Goal: Task Accomplishment & Management: Use online tool/utility

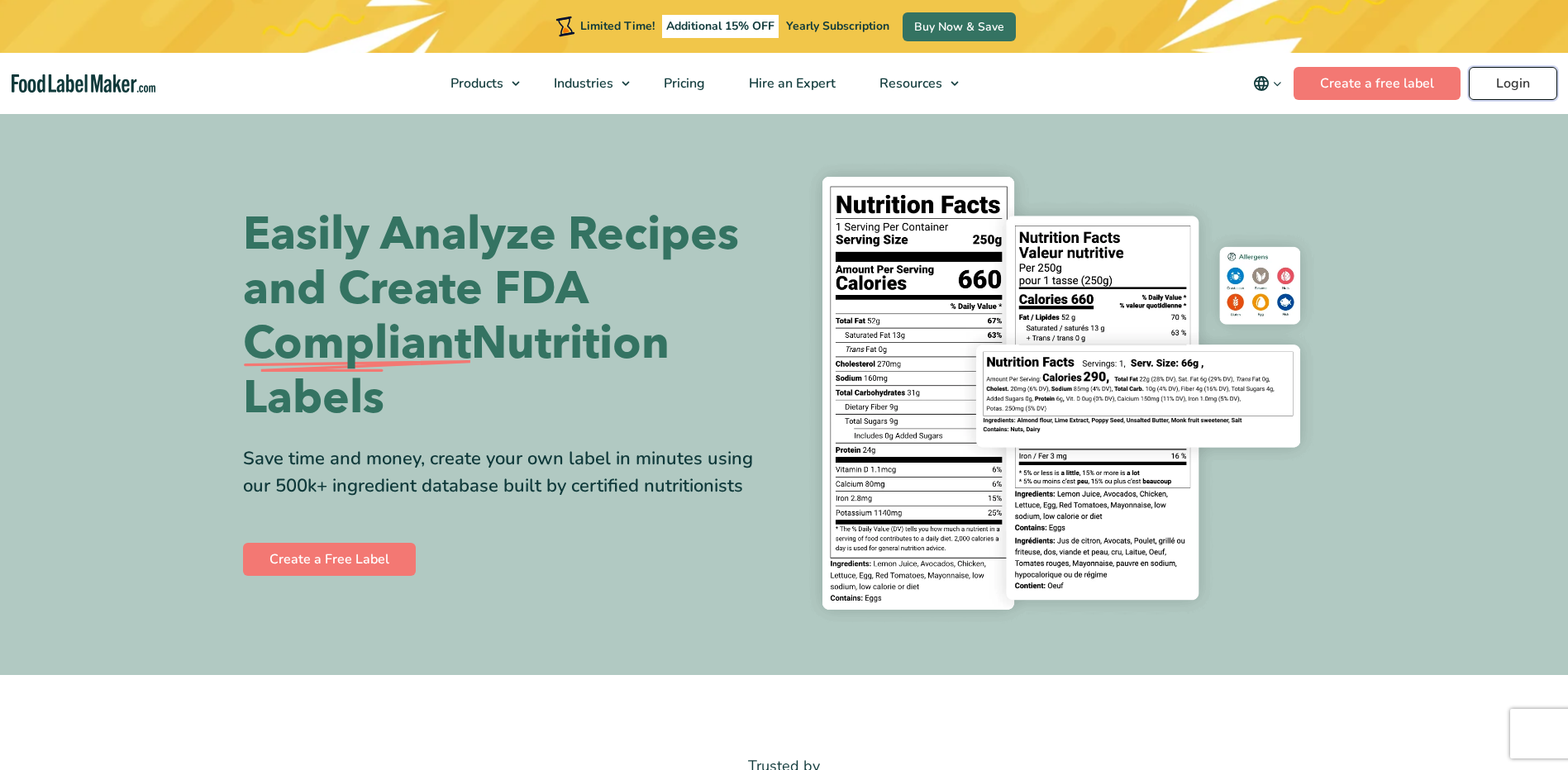
click at [1519, 92] on link "Login" at bounding box center [1512, 84] width 89 height 33
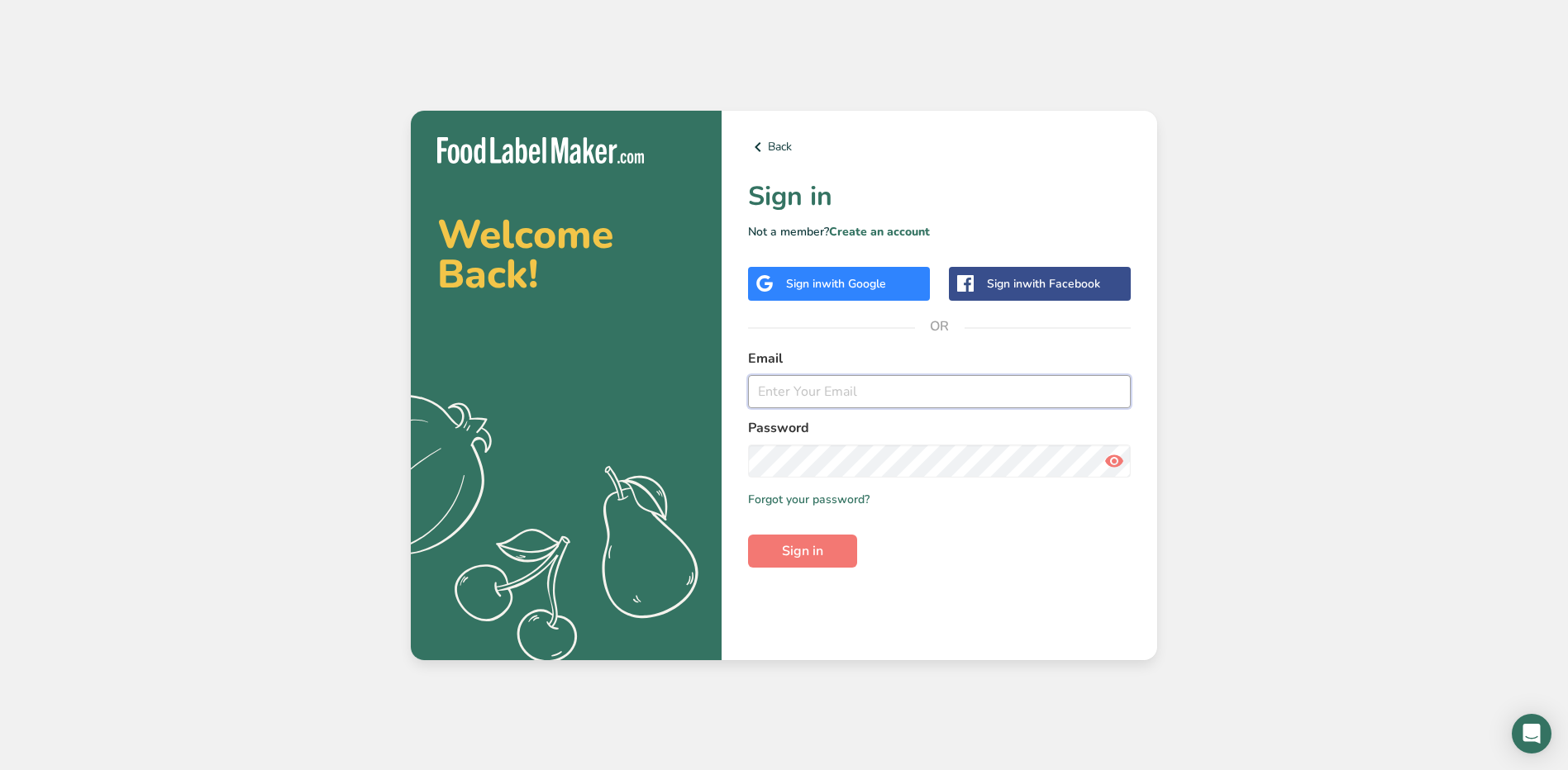
click at [847, 382] on input "email" at bounding box center [940, 392] width 383 height 33
type input "jhael.carrillo@stonybrookmedicine.edu"
click at [748, 535] on button "Sign in" at bounding box center [803, 551] width 109 height 33
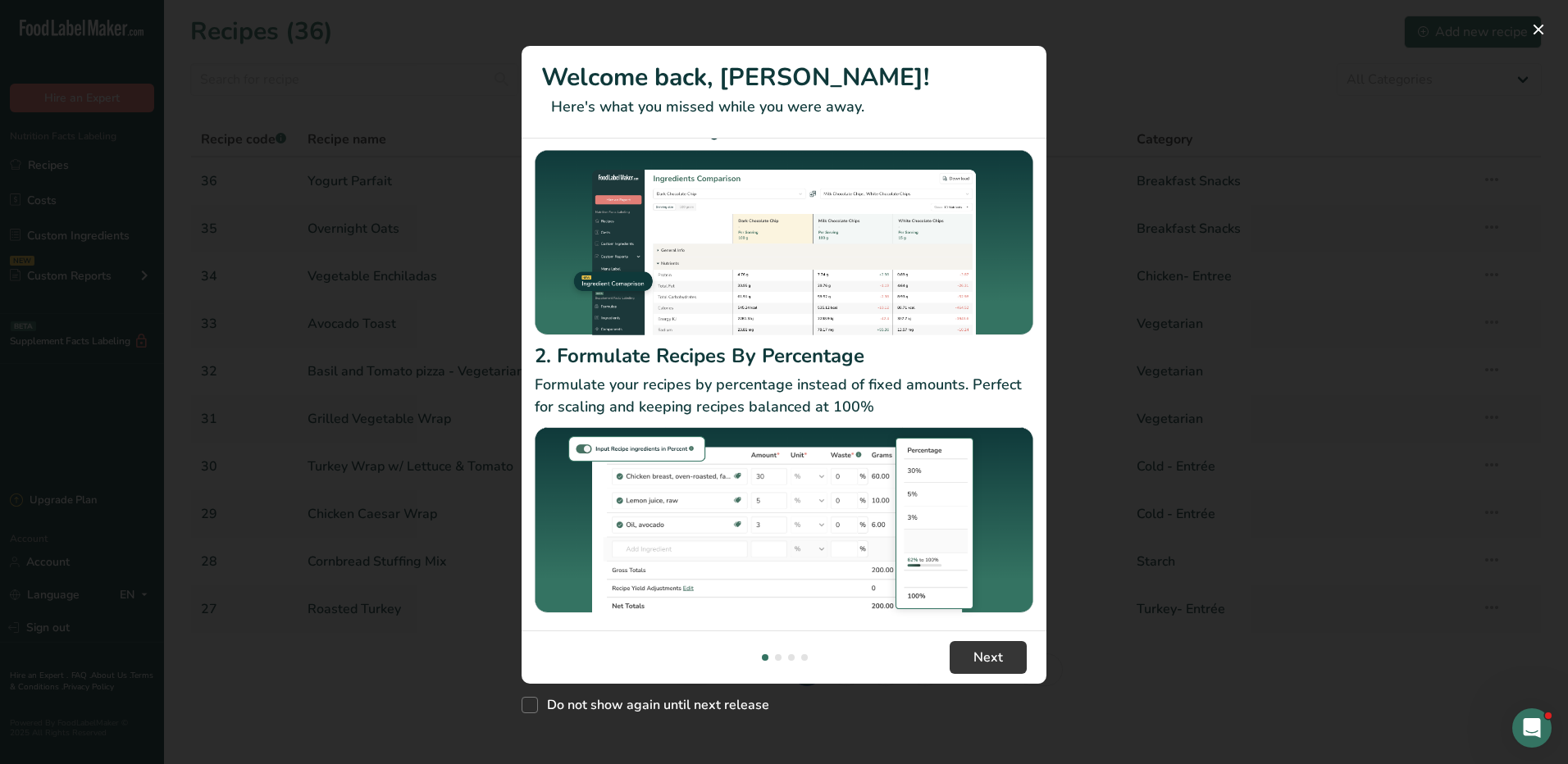
scroll to position [87, 0]
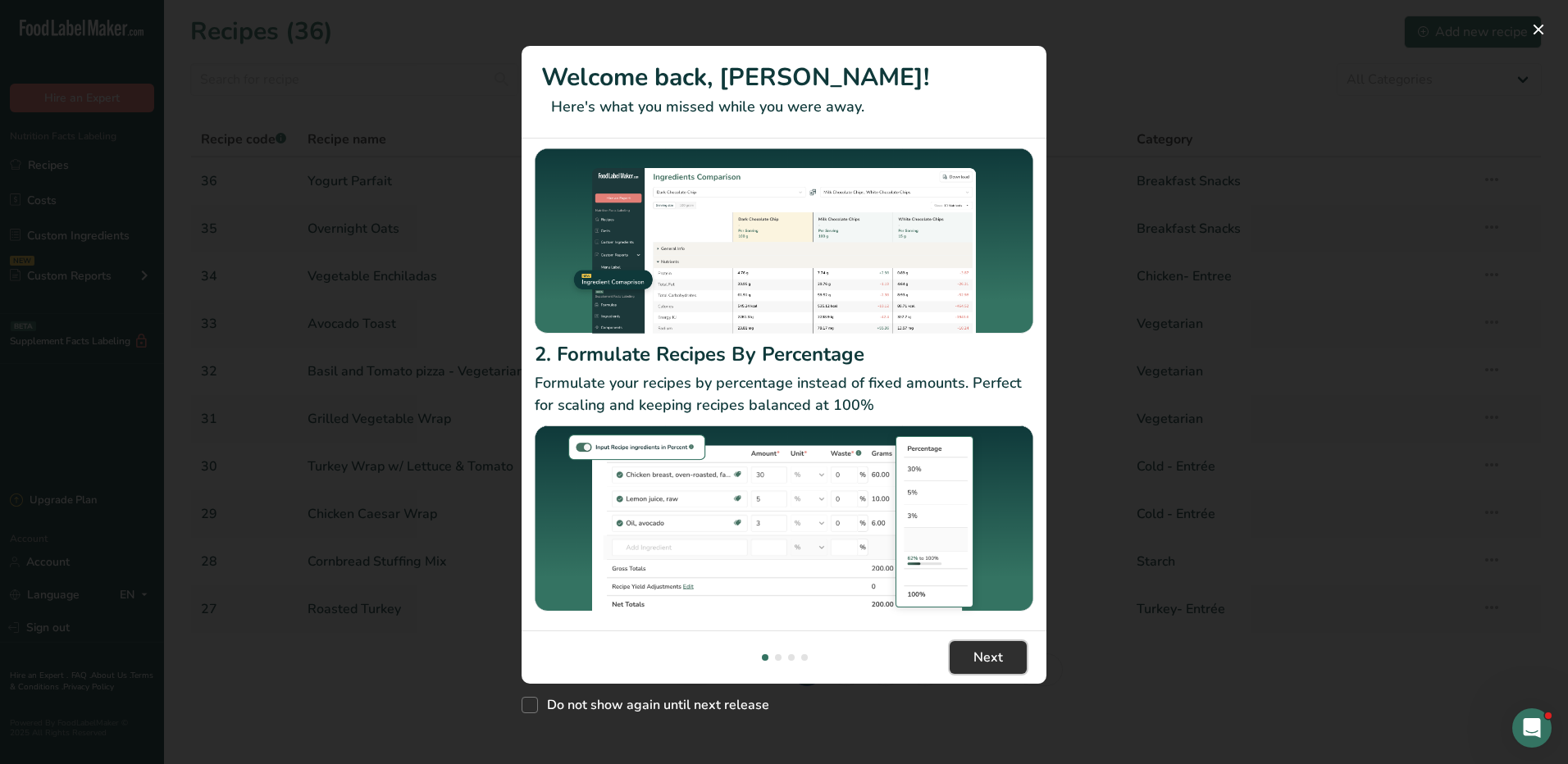
click at [997, 660] on span "Next" at bounding box center [988, 657] width 29 height 19
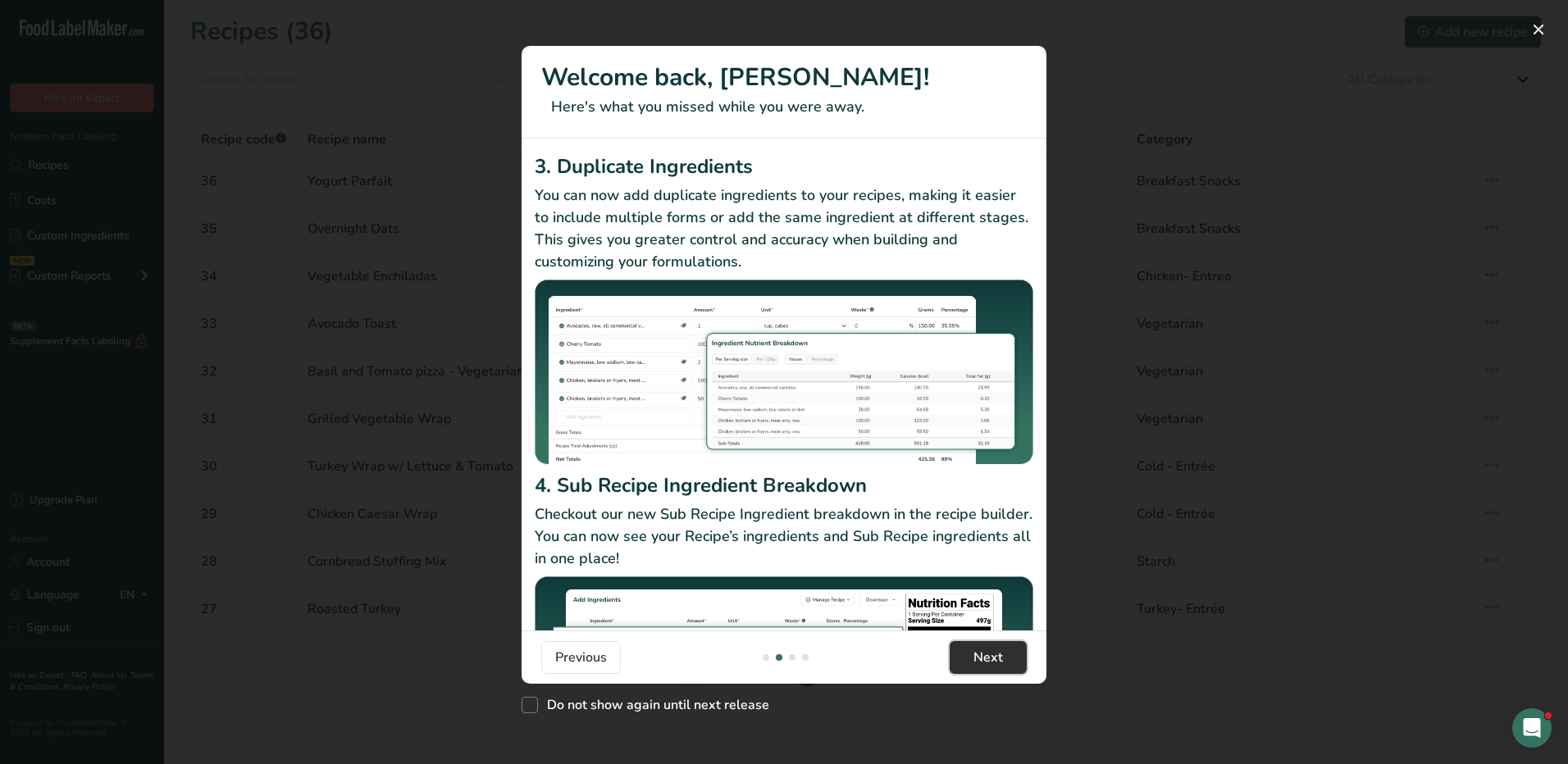
click at [996, 659] on span "Next" at bounding box center [988, 657] width 29 height 19
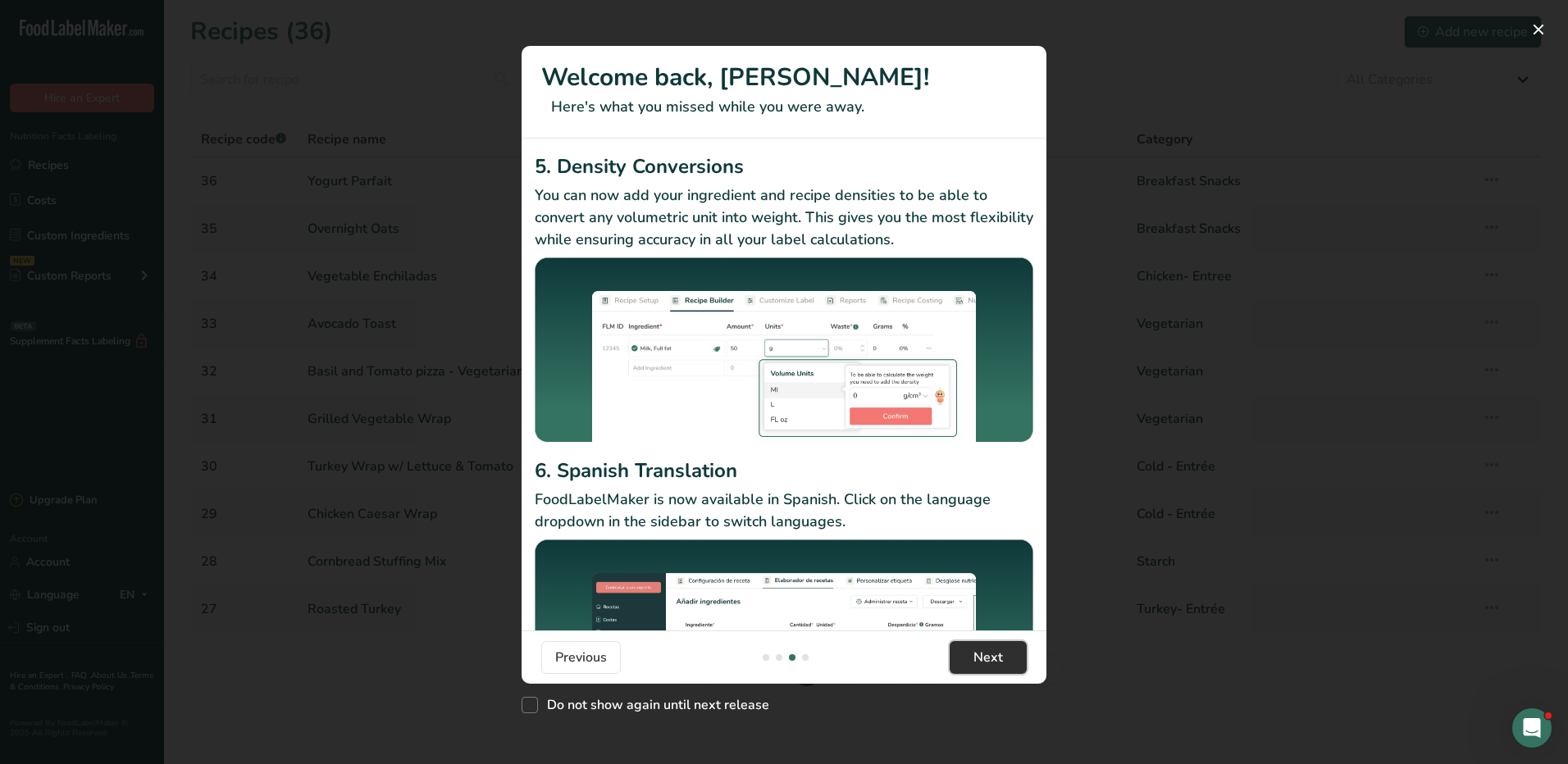
click at [996, 659] on span "Next" at bounding box center [988, 657] width 29 height 19
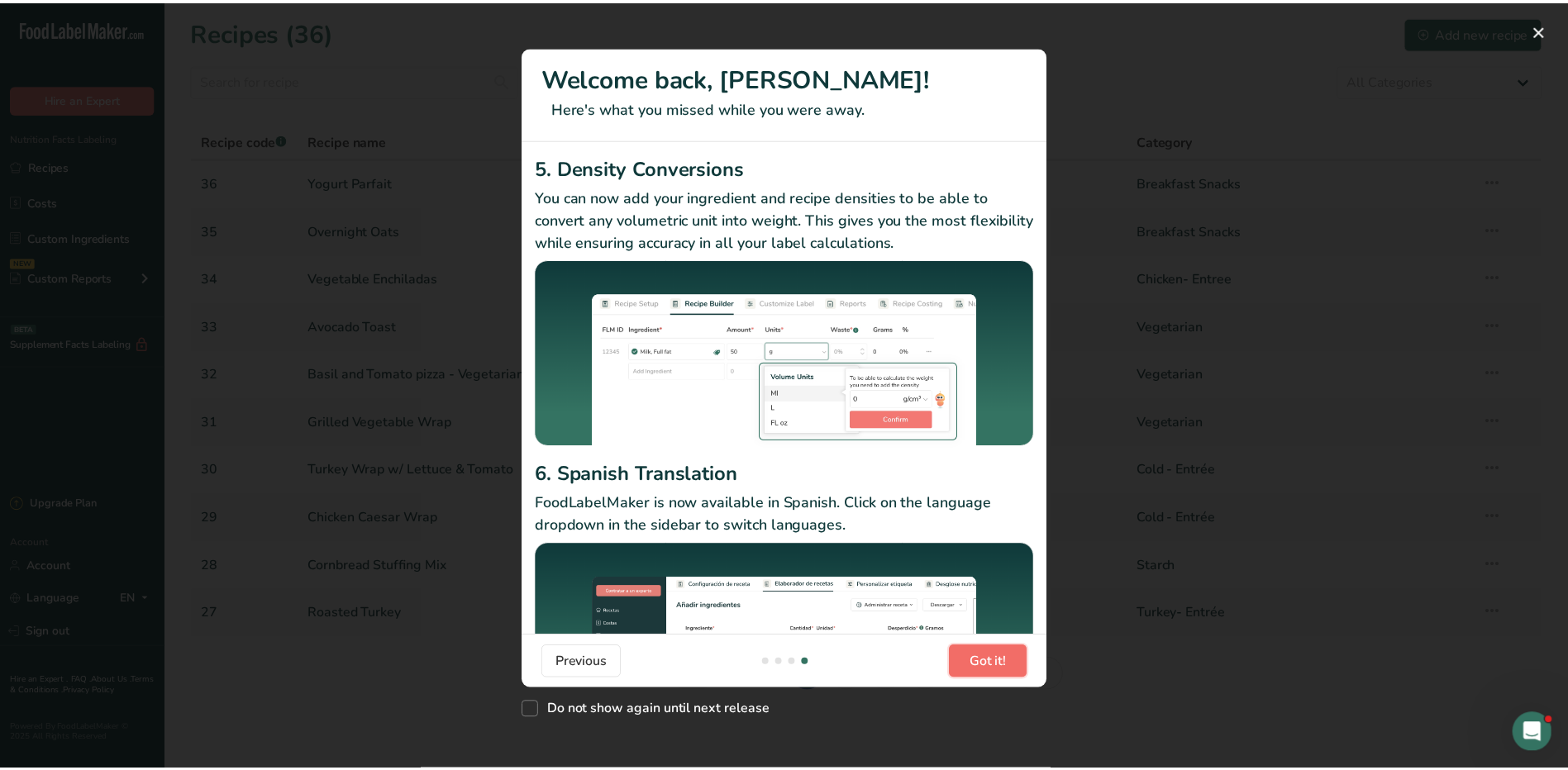
scroll to position [0, 1587]
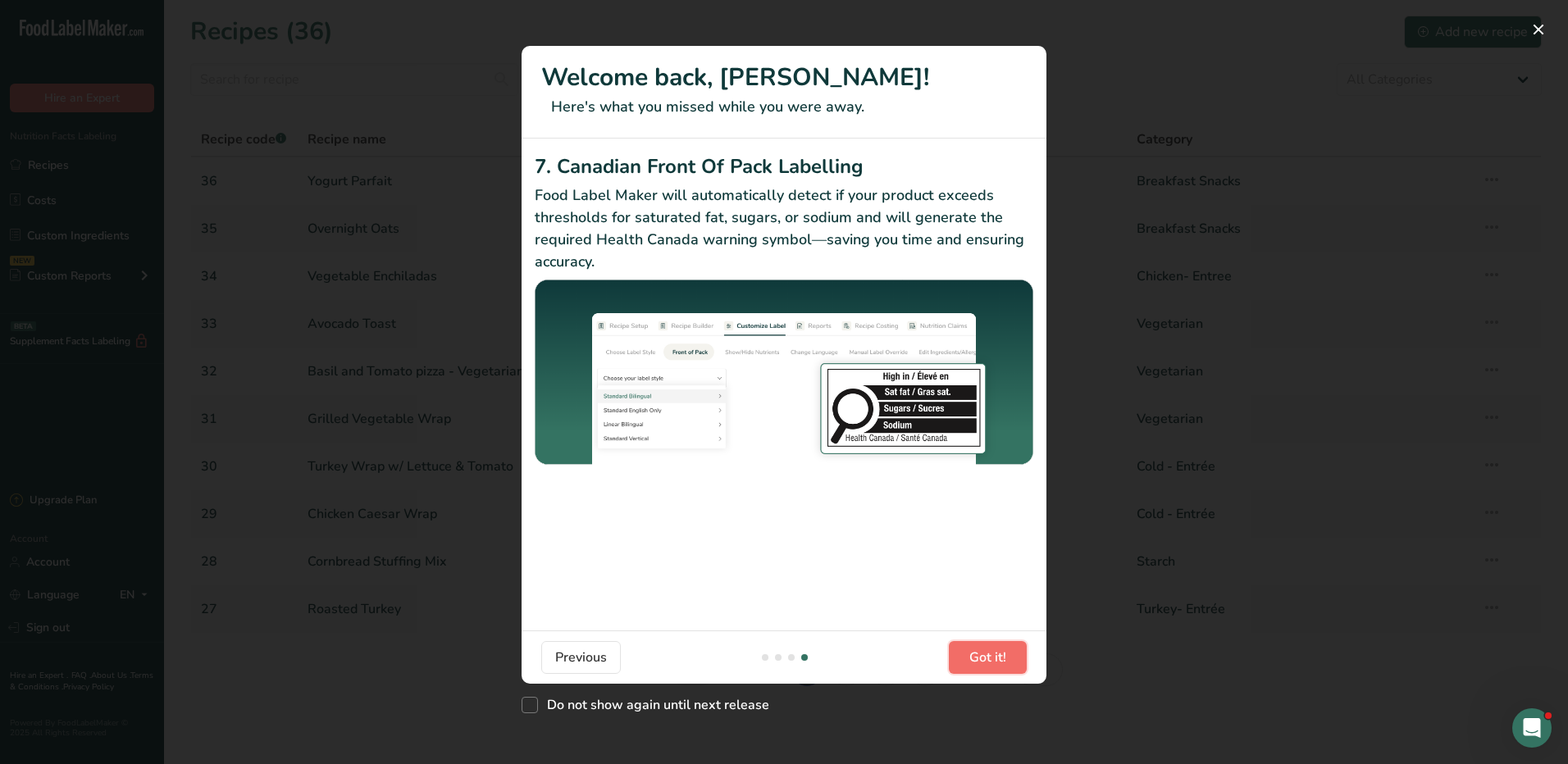
click at [996, 659] on span "Got it!" at bounding box center [988, 657] width 37 height 19
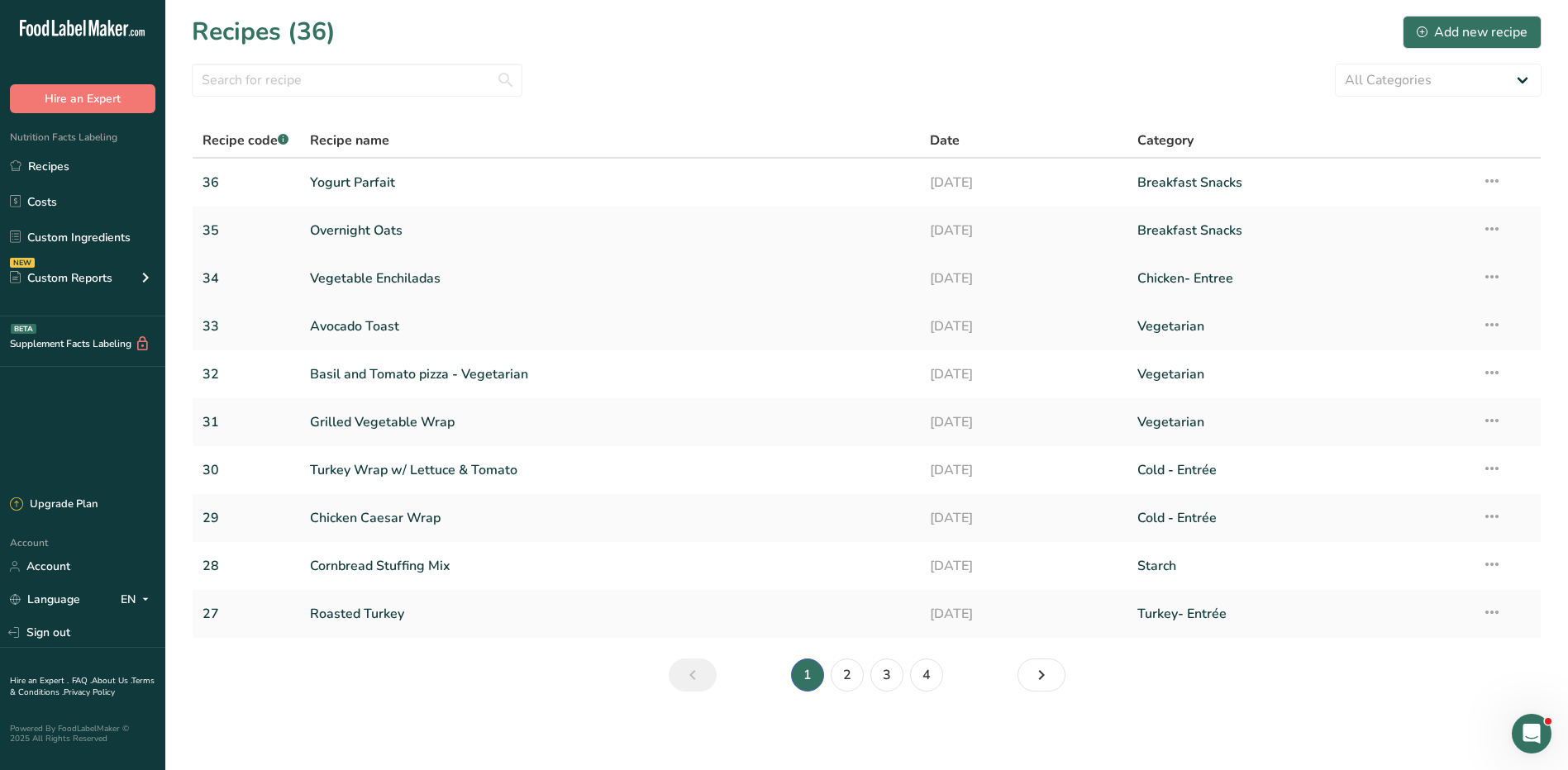
click at [393, 274] on link "Vegetable Enchiladas" at bounding box center [610, 278] width 601 height 35
